Goal: Information Seeking & Learning: Check status

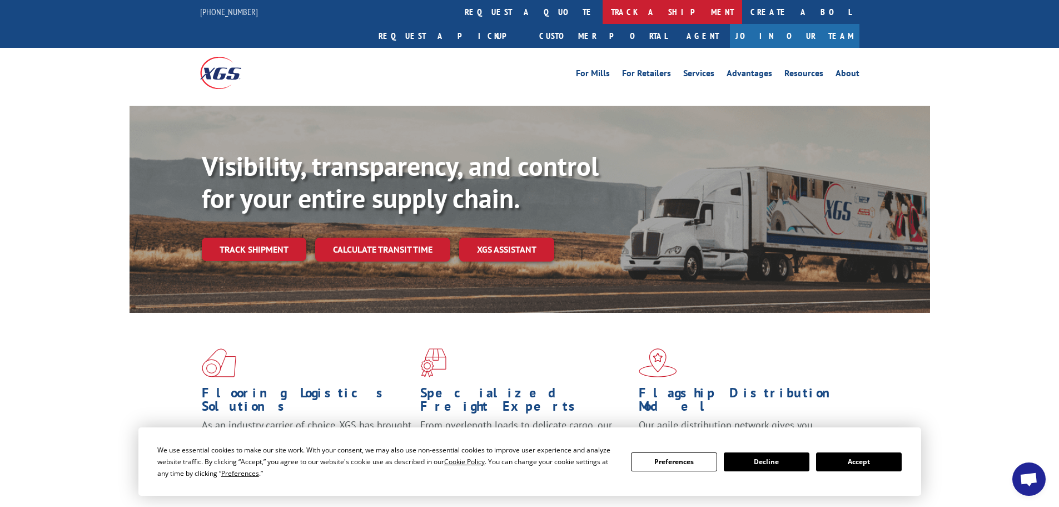
click at [603, 11] on link "track a shipment" at bounding box center [673, 12] width 140 height 24
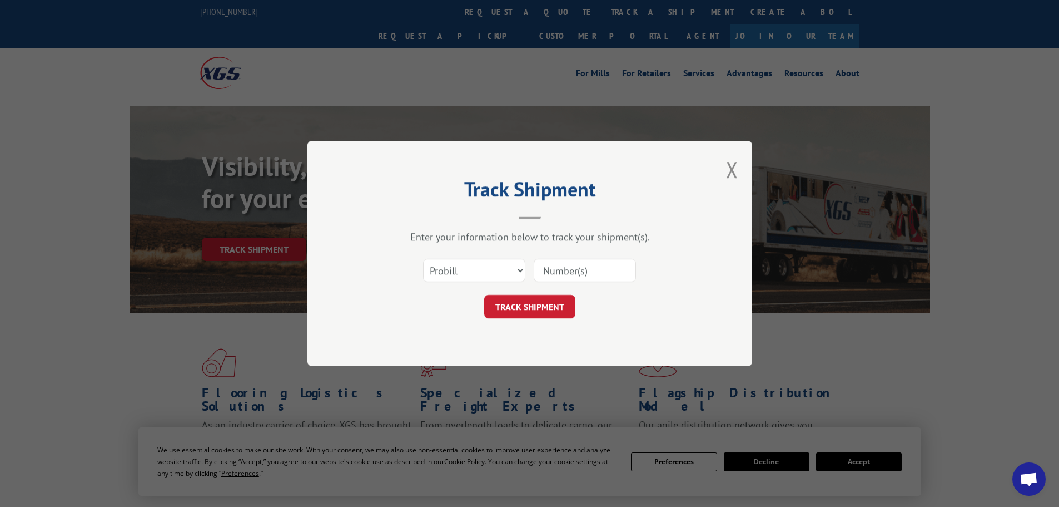
click at [582, 278] on input at bounding box center [585, 270] width 102 height 23
paste input "[URL][DOMAIN_NAME]"
click at [613, 280] on input "[URL][DOMAIN_NAME]" at bounding box center [585, 270] width 102 height 23
click at [610, 276] on input "[URL][DOMAIN_NAME]" at bounding box center [585, 270] width 102 height 23
paste input "Probill: 17692263"
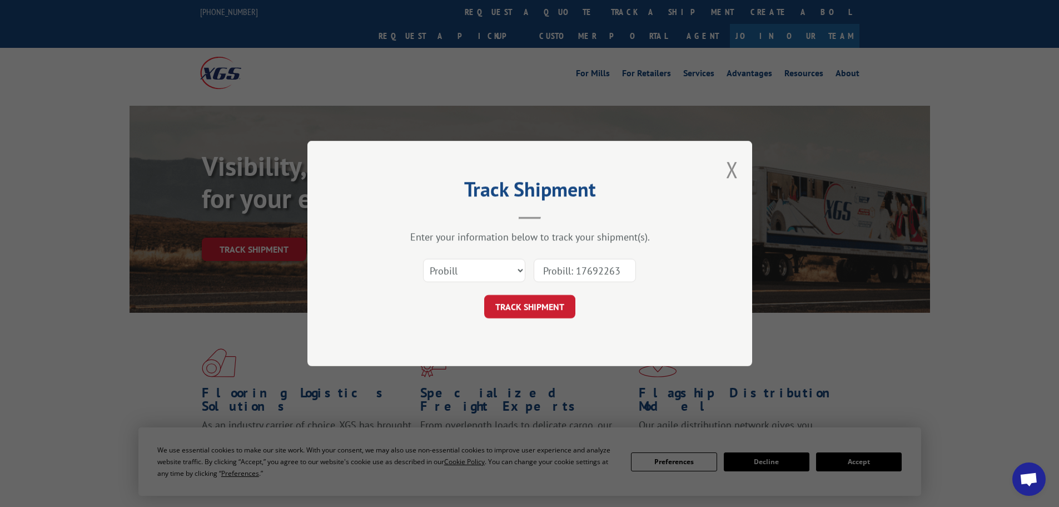
drag, startPoint x: 576, startPoint y: 271, endPoint x: 520, endPoint y: 275, distance: 56.3
click at [520, 275] on div "Select category... Probill BOL PO Probill: 17692263" at bounding box center [530, 270] width 334 height 37
type input "17692263"
click at [547, 311] on button "TRACK SHIPMENT" at bounding box center [529, 306] width 91 height 23
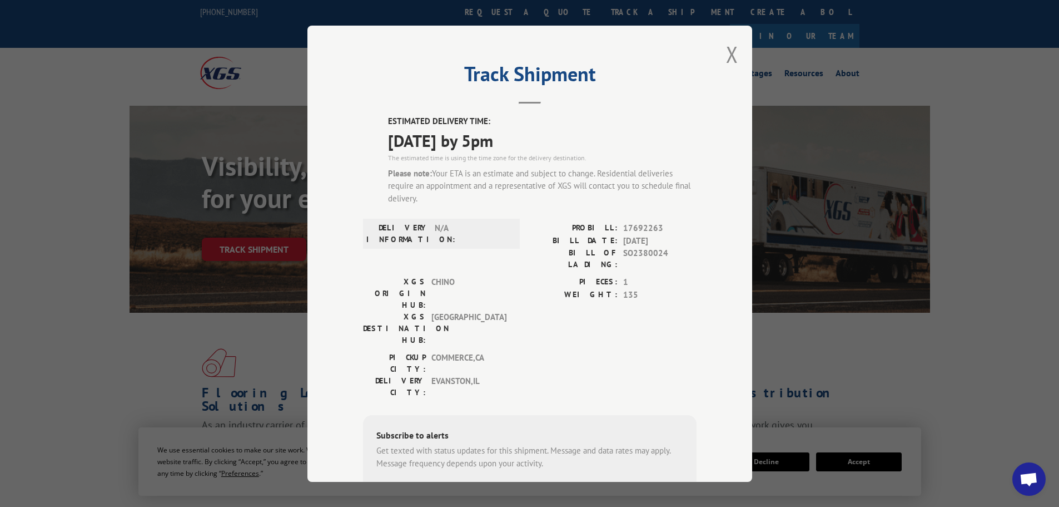
drag, startPoint x: 550, startPoint y: 141, endPoint x: 336, endPoint y: 83, distance: 221.2
click at [343, 105] on div "Track Shipment ESTIMATED DELIVERY TIME: [DATE] by 5pm The estimated time is usi…" at bounding box center [529, 254] width 445 height 456
copy div "ESTIMATED DELIVERY TIME: [DATE] by 5pm"
